Goal: Task Accomplishment & Management: Manage account settings

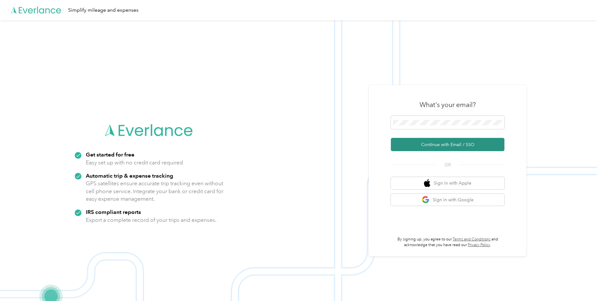
click at [454, 143] on button "Continue with Email / SSO" at bounding box center [448, 144] width 114 height 13
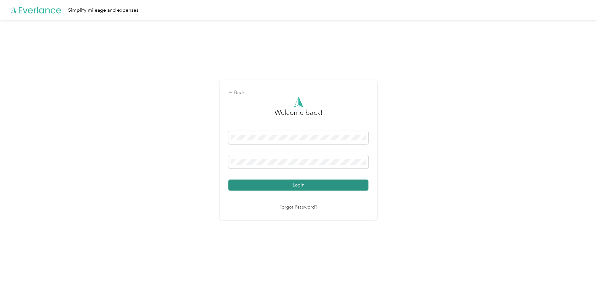
click at [299, 183] on button "Login" at bounding box center [299, 185] width 140 height 11
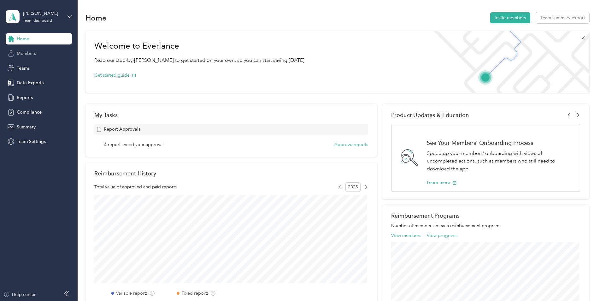
click at [30, 52] on span "Members" at bounding box center [26, 53] width 19 height 7
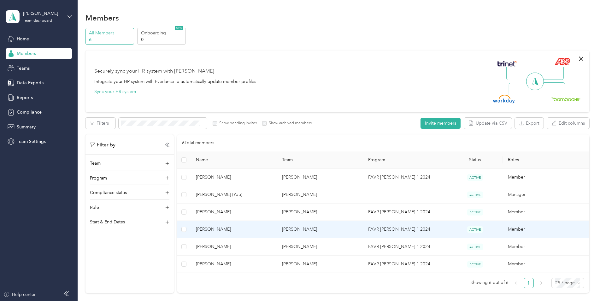
click at [212, 229] on span "[PERSON_NAME]" at bounding box center [234, 229] width 76 height 7
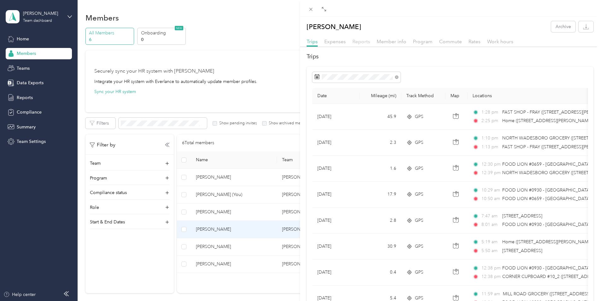
click at [364, 40] on span "Reports" at bounding box center [362, 42] width 18 height 6
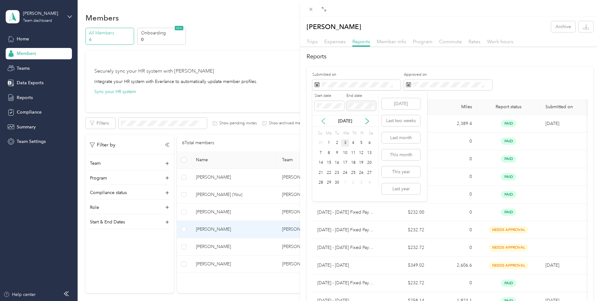
click at [325, 120] on icon at bounding box center [323, 121] width 6 height 6
click at [360, 144] on div "1" at bounding box center [362, 143] width 8 height 8
click at [321, 192] on div "31" at bounding box center [321, 193] width 8 height 8
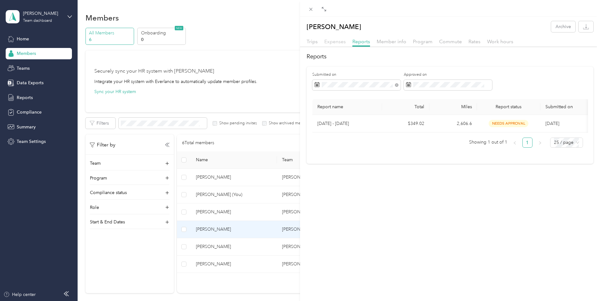
click at [343, 39] on span "Expenses" at bounding box center [334, 42] width 21 height 6
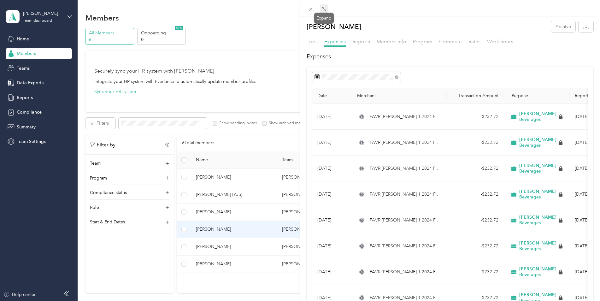
click at [325, 9] on icon at bounding box center [324, 9] width 5 height 5
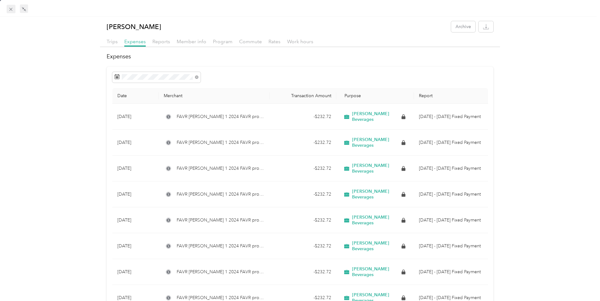
click at [10, 10] on icon at bounding box center [10, 9] width 5 height 5
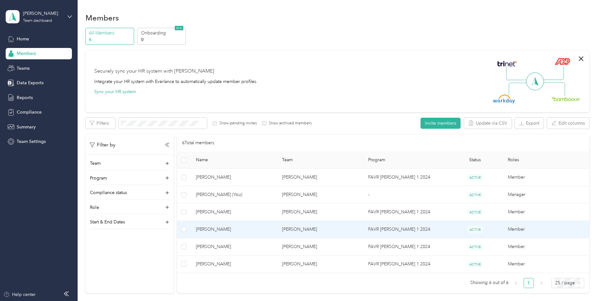
click at [211, 229] on span "[PERSON_NAME]" at bounding box center [234, 229] width 76 height 7
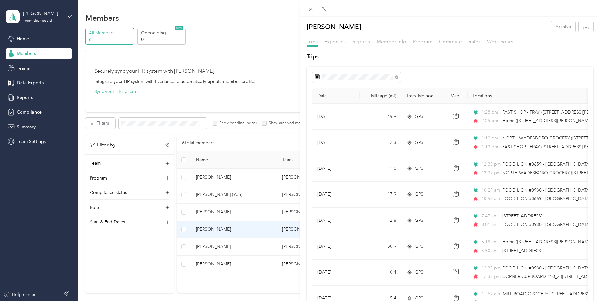
click at [363, 43] on span "Reports" at bounding box center [362, 42] width 18 height 6
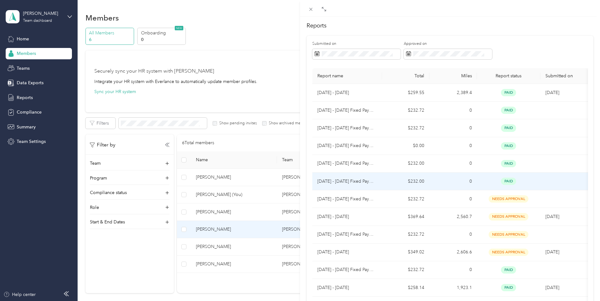
scroll to position [32, 0]
